Goal: Book appointment/travel/reservation

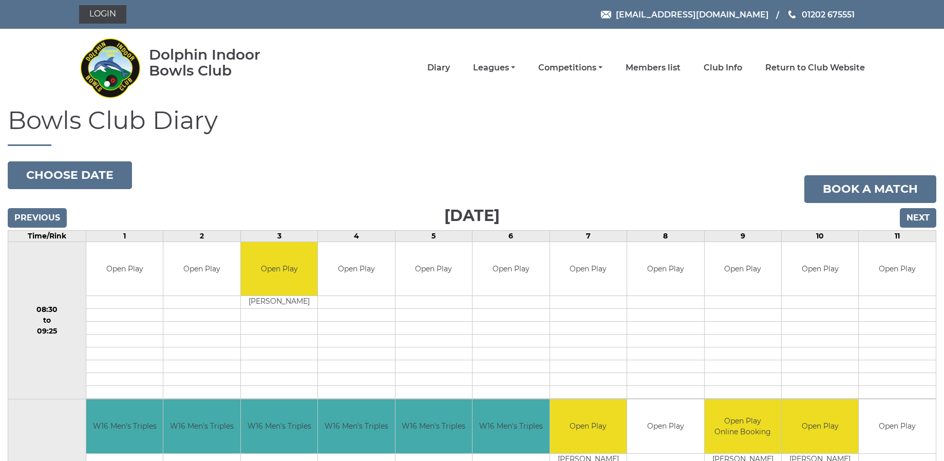
scroll to position [3, 0]
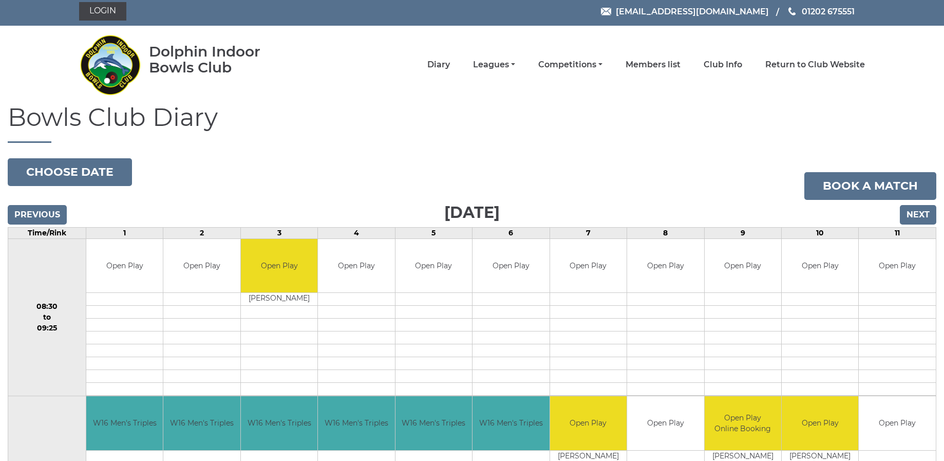
click at [921, 215] on input "Next" at bounding box center [918, 215] width 36 height 20
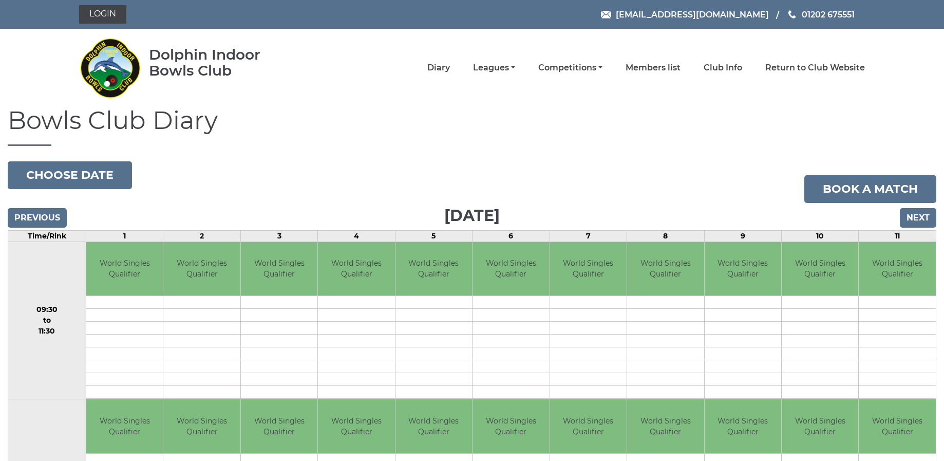
scroll to position [0, 1]
click at [83, 169] on button "Choose date" at bounding box center [70, 175] width 124 height 28
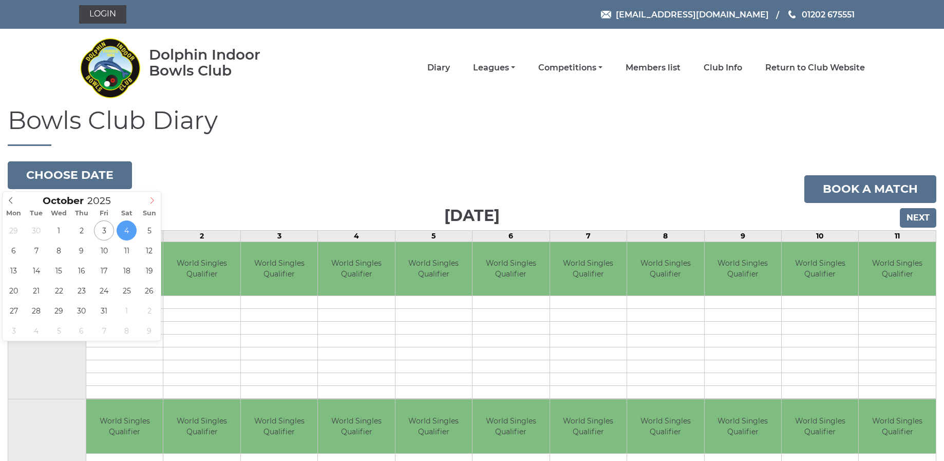
scroll to position [-1, 1]
click at [150, 199] on icon at bounding box center [151, 200] width 7 height 7
type input "2025-12-05"
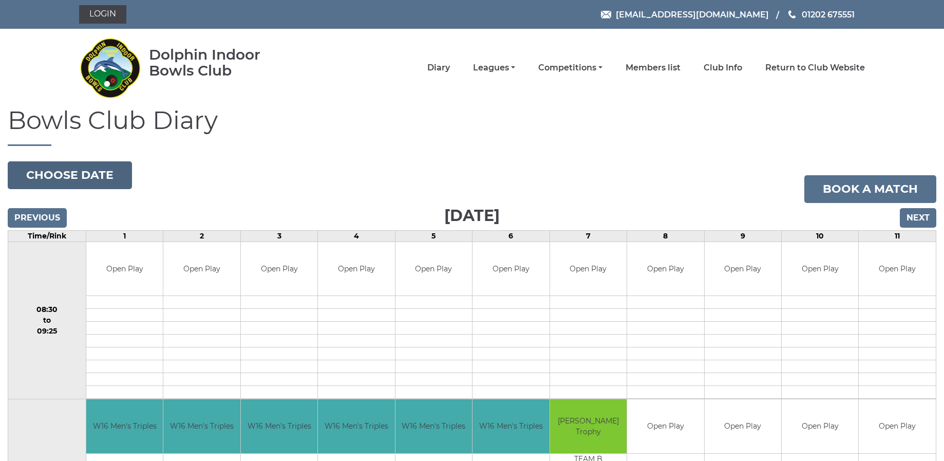
click at [94, 176] on button "Choose date" at bounding box center [70, 175] width 124 height 28
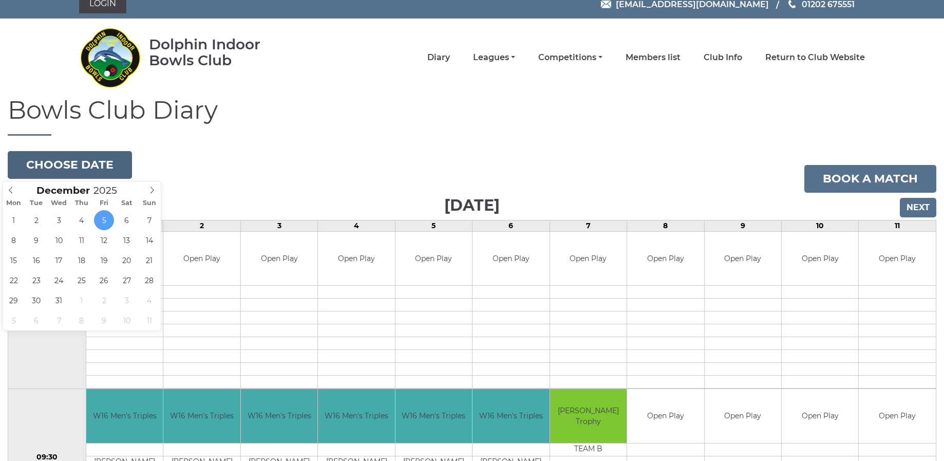
scroll to position [14, 0]
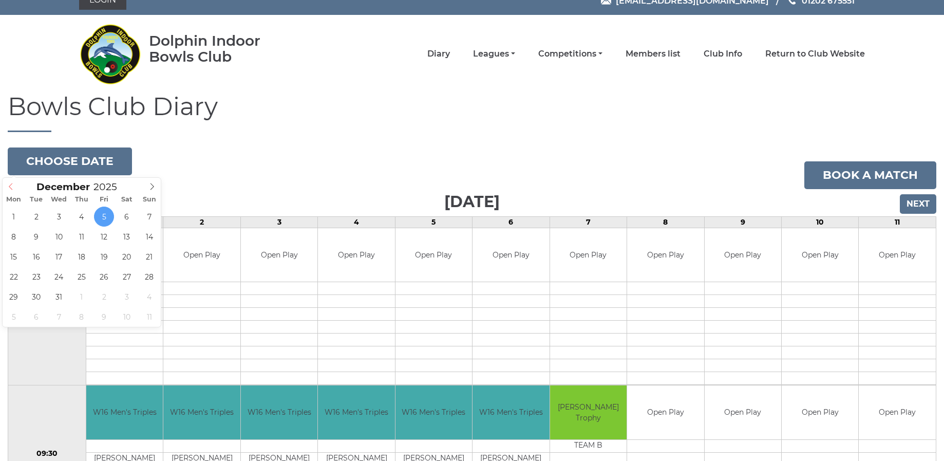
click at [15, 188] on span at bounding box center [11, 185] width 17 height 14
type input "2025-10-20"
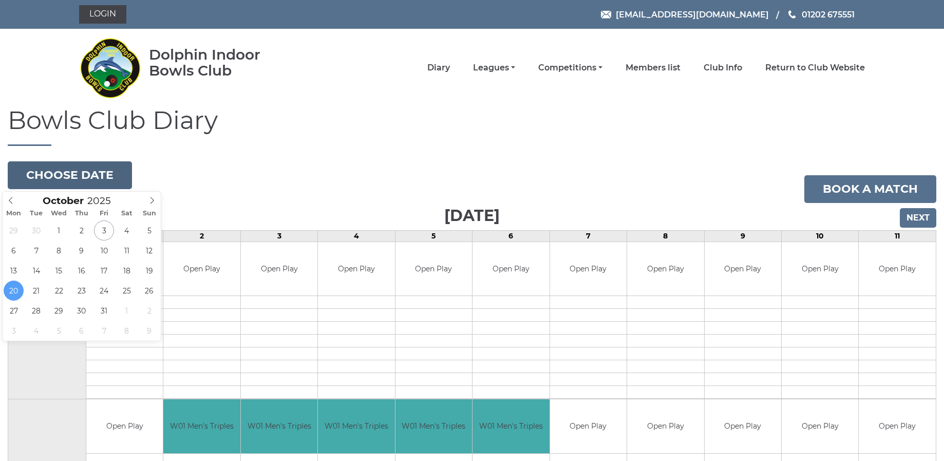
click at [105, 176] on button "Choose date" at bounding box center [70, 175] width 124 height 28
drag, startPoint x: 153, startPoint y: 202, endPoint x: 159, endPoint y: 199, distance: 6.2
click at [154, 201] on icon at bounding box center [151, 200] width 7 height 7
type input "[DATE]"
click at [89, 170] on button "Choose date" at bounding box center [70, 175] width 124 height 28
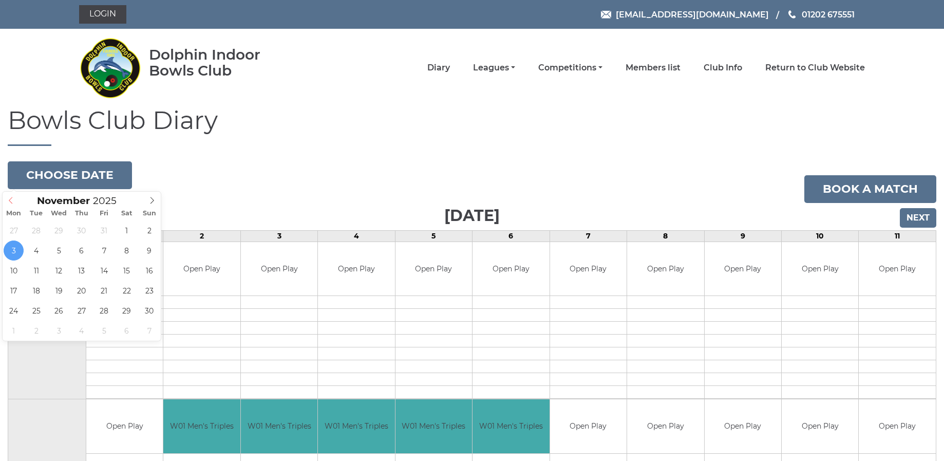
click at [11, 199] on icon at bounding box center [10, 200] width 7 height 7
type input "[DATE]"
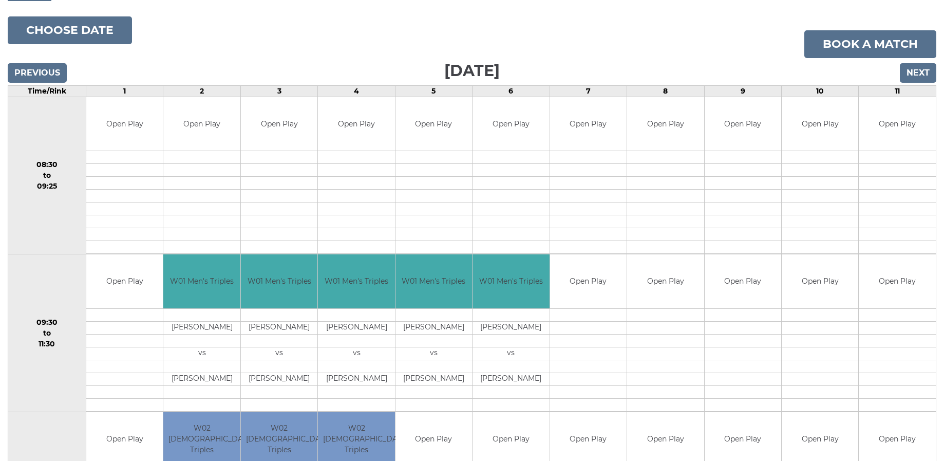
scroll to position [87, 0]
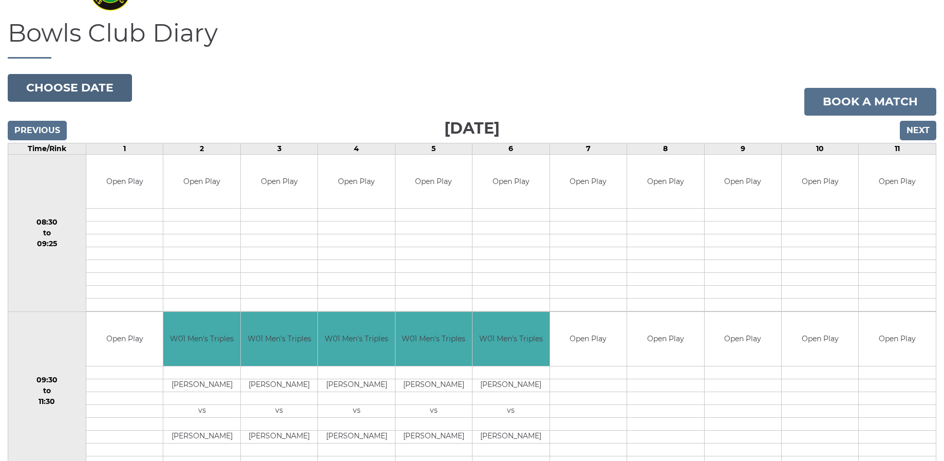
click at [87, 91] on button "Choose date" at bounding box center [70, 88] width 124 height 28
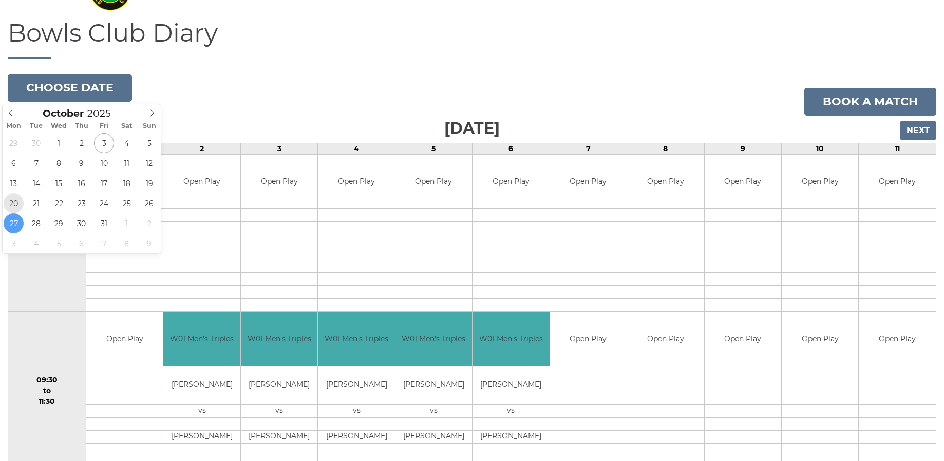
type input "[DATE]"
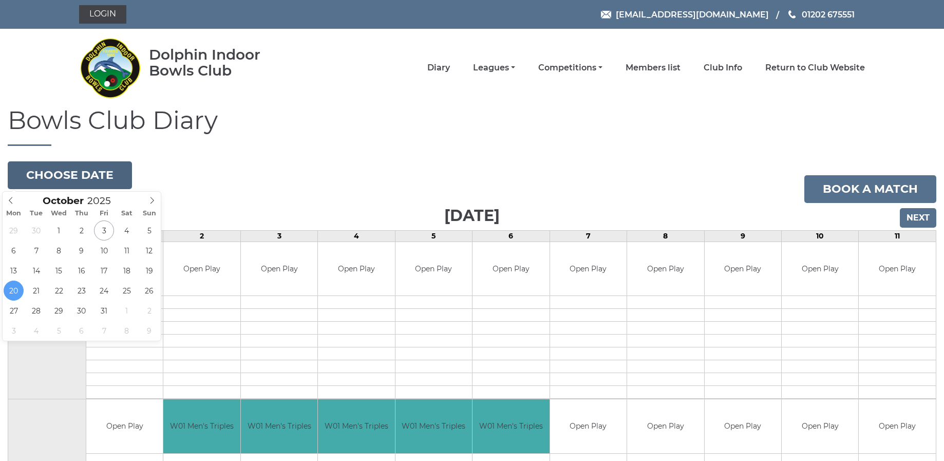
click at [79, 179] on button "Choose date" at bounding box center [70, 175] width 124 height 28
drag, startPoint x: 151, startPoint y: 200, endPoint x: 146, endPoint y: 202, distance: 5.5
click at [151, 200] on icon at bounding box center [151, 200] width 7 height 7
type input "[DATE]"
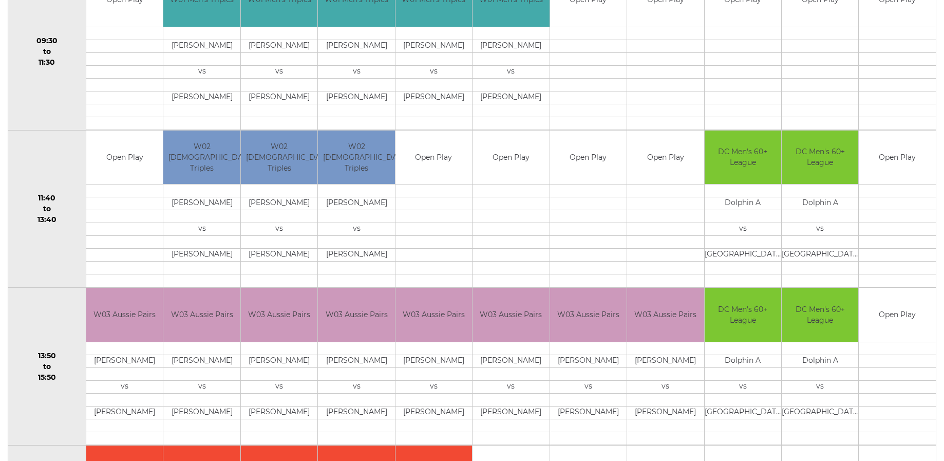
scroll to position [430, 0]
